Goal: Information Seeking & Learning: Learn about a topic

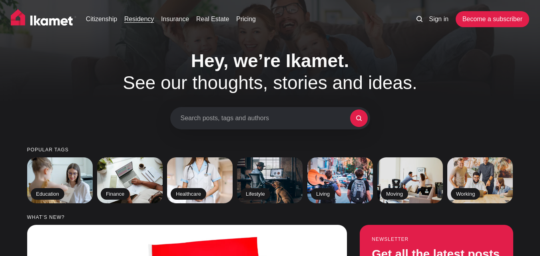
click at [147, 19] on link "Residency" at bounding box center [139, 19] width 30 height 10
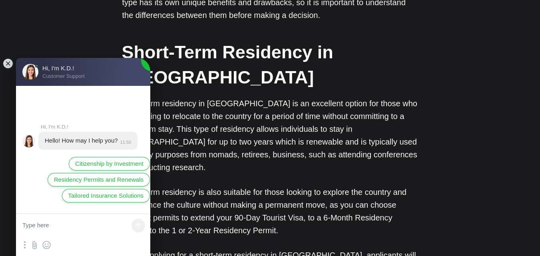
click at [352, 191] on p "Short-term residency is also suitable for those looking to explore the country …" at bounding box center [270, 211] width 296 height 51
click at [11, 62] on jdiv at bounding box center [7, 63] width 11 height 11
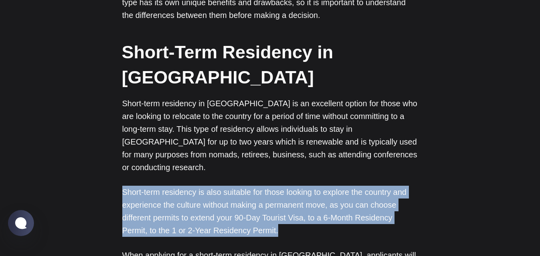
drag, startPoint x: 120, startPoint y: 154, endPoint x: 274, endPoint y: 194, distance: 159.3
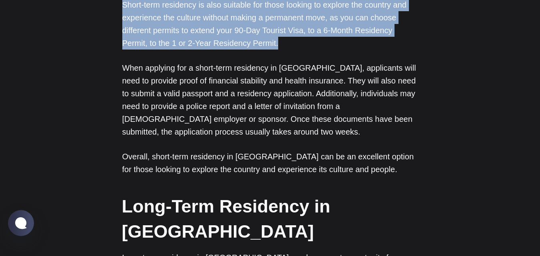
scroll to position [582, 0]
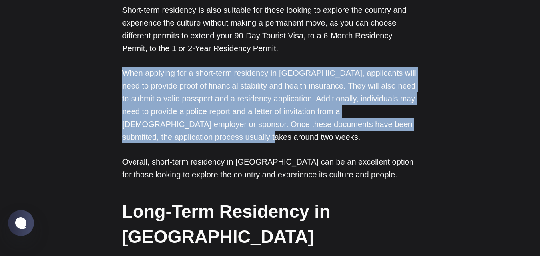
drag, startPoint x: 122, startPoint y: 30, endPoint x: 262, endPoint y: 95, distance: 155.0
click at [262, 95] on p "When applying for a short-term residency in [GEOGRAPHIC_DATA], applicants will …" at bounding box center [270, 105] width 296 height 77
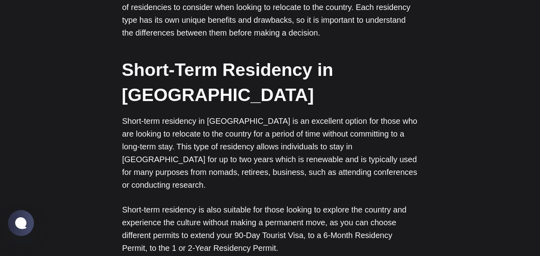
scroll to position [0, 0]
